Goal: Use online tool/utility

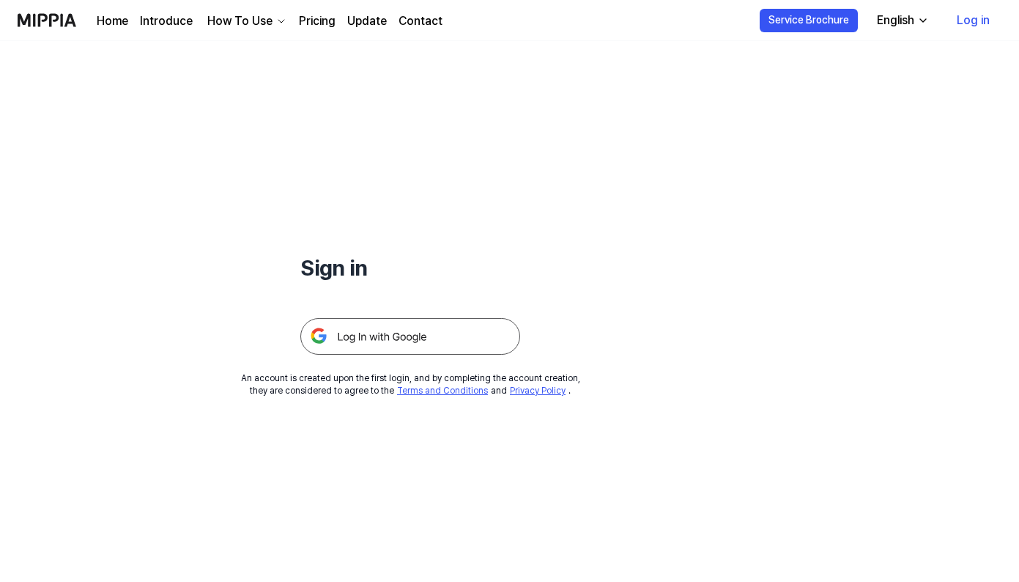
click at [354, 339] on img at bounding box center [410, 336] width 220 height 37
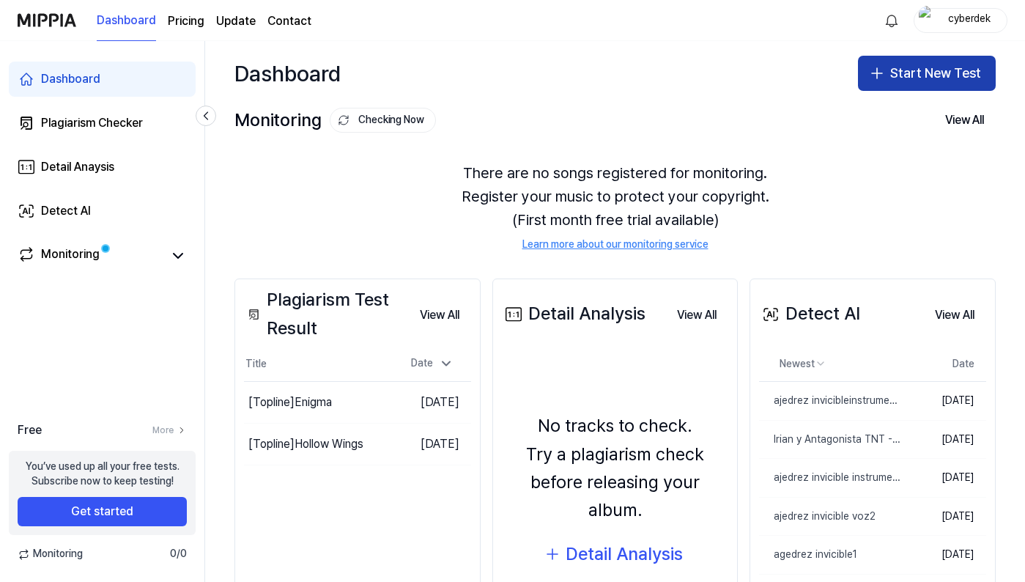
click at [875, 78] on icon "button" at bounding box center [877, 73] width 18 height 18
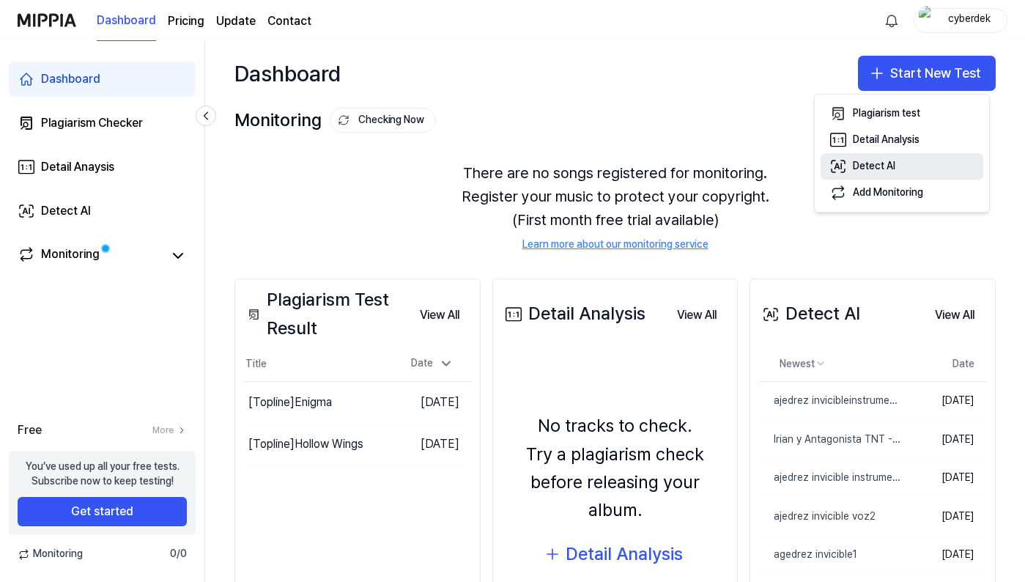
click at [919, 166] on button "Detect AI" at bounding box center [902, 166] width 163 height 26
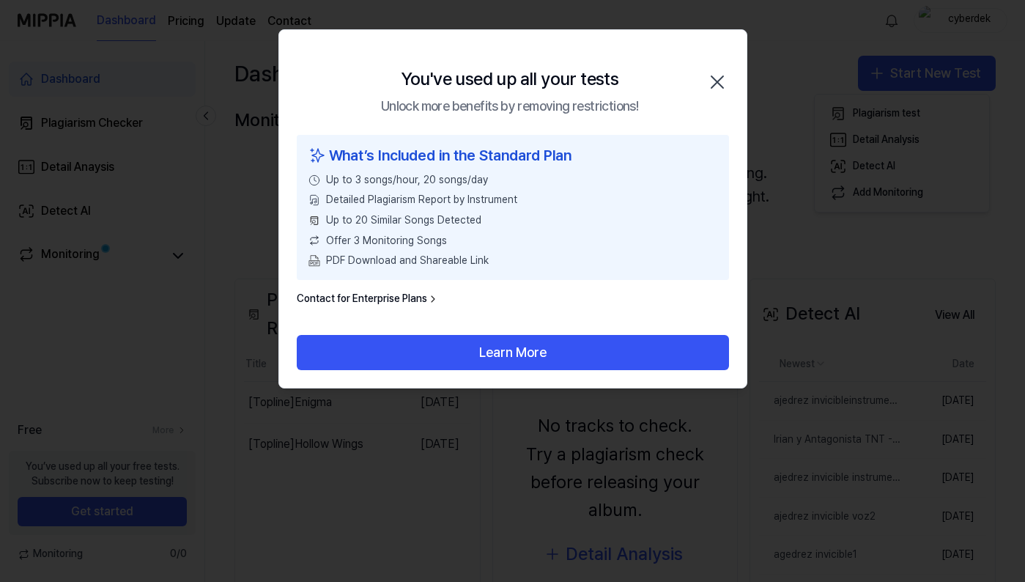
click at [715, 78] on icon "button" at bounding box center [717, 81] width 23 height 23
